Goal: Check status

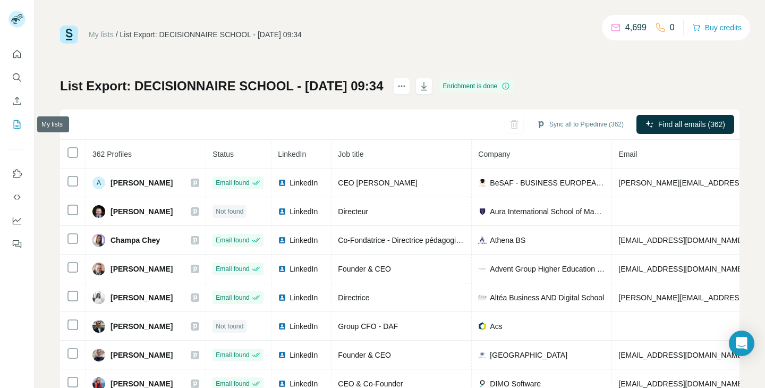
click at [20, 122] on icon "My lists" at bounding box center [17, 124] width 7 height 9
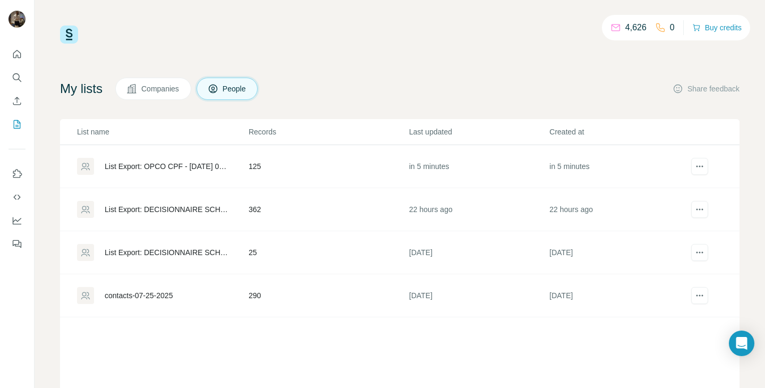
click at [200, 170] on div "List Export: OPCO CPF - [DATE] 07:20" at bounding box center [168, 166] width 126 height 11
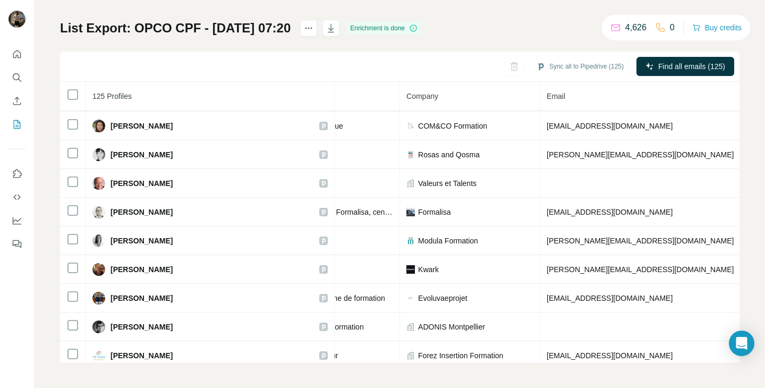
scroll to position [0, 200]
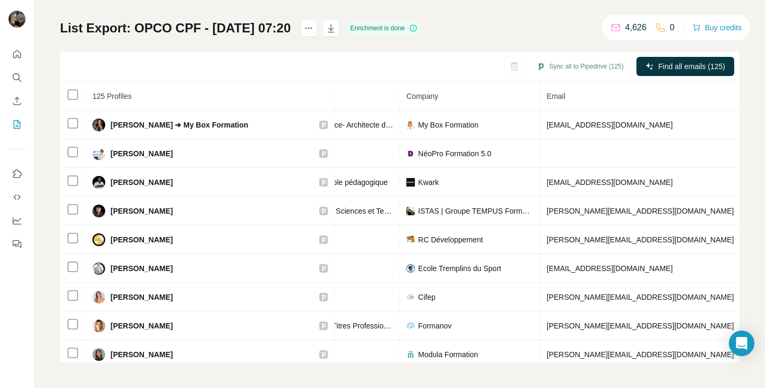
click at [494, 31] on div "List Export: OPCO CPF - [DATE] 07:20 Enrichment is done Sync all to Pipedrive (…" at bounding box center [400, 191] width 680 height 343
click at [493, 23] on div "List Export: OPCO CPF - [DATE] 07:20 Enrichment is done Sync all to Pipedrive (…" at bounding box center [400, 191] width 680 height 343
click at [494, 26] on div "List Export: OPCO CPF - [DATE] 07:20 Enrichment is done Sync all to Pipedrive (…" at bounding box center [400, 191] width 680 height 343
click at [494, 24] on div "List Export: OPCO CPF - [DATE] 07:20 Enrichment is done Sync all to Pipedrive (…" at bounding box center [400, 191] width 680 height 343
